Goal: Transaction & Acquisition: Purchase product/service

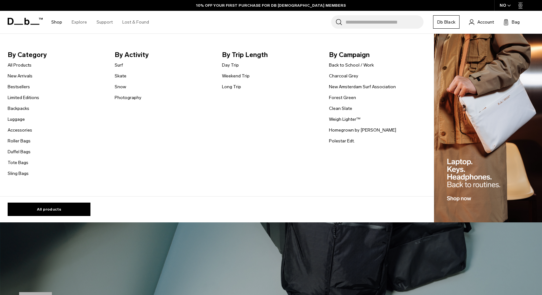
click at [54, 22] on link "Shop" at bounding box center [56, 22] width 11 height 23
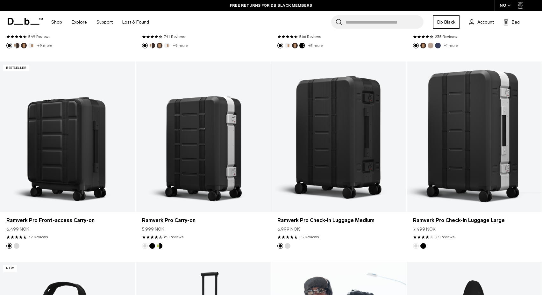
scroll to position [313, 0]
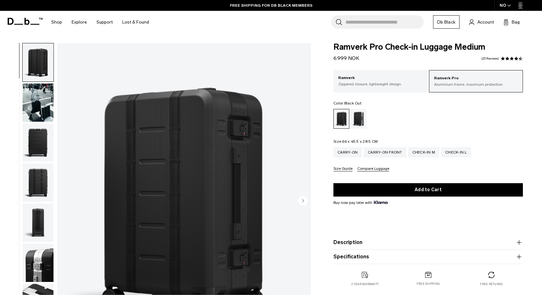
scroll to position [180, 0]
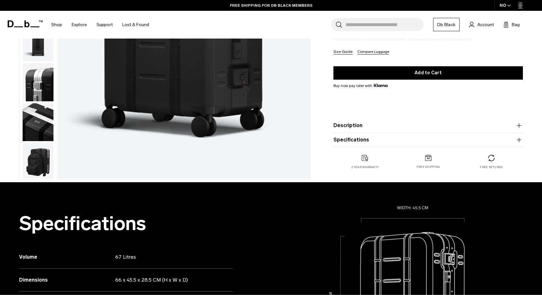
click at [378, 124] on button "Description" at bounding box center [427, 126] width 189 height 8
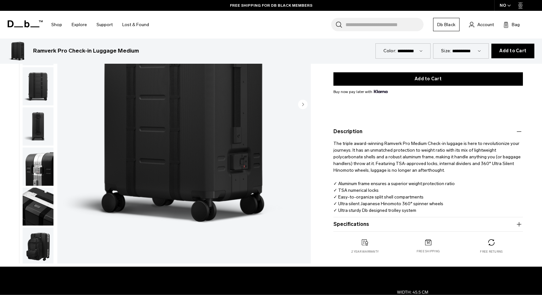
scroll to position [0, 0]
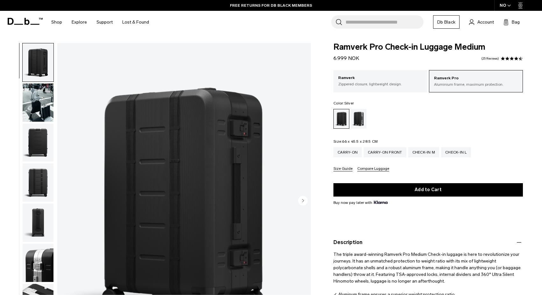
click at [359, 116] on div "Silver" at bounding box center [358, 119] width 16 height 20
